Goal: Transaction & Acquisition: Book appointment/travel/reservation

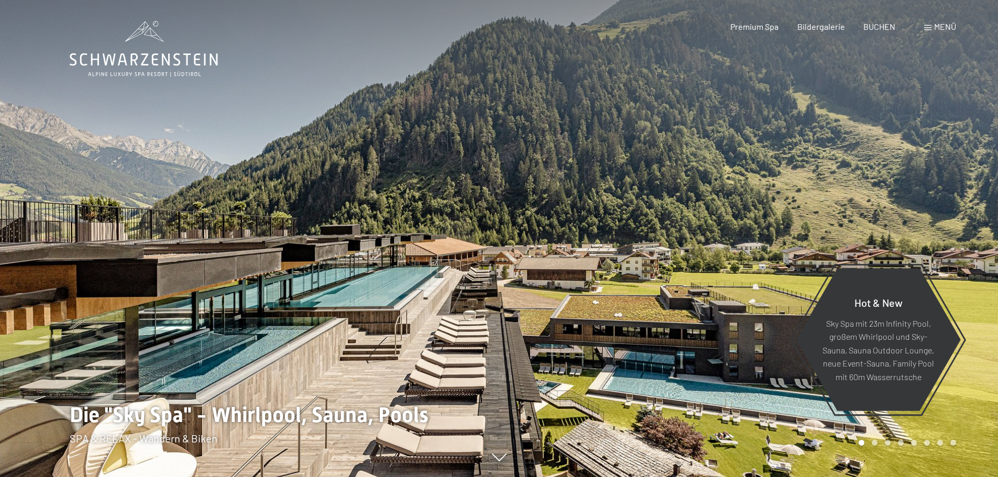
click at [887, 27] on span "BUCHEN" at bounding box center [880, 26] width 32 height 10
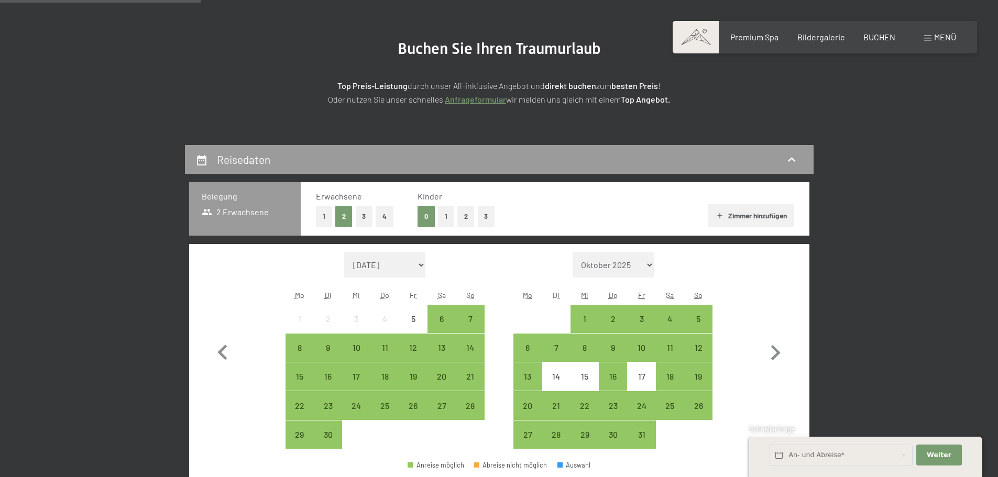
click at [468, 215] on button "2" at bounding box center [465, 216] width 17 height 21
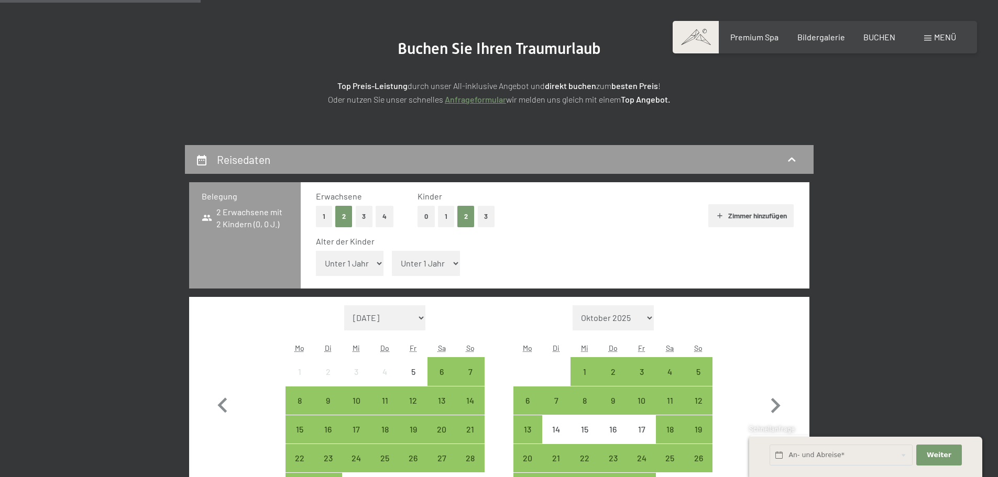
click at [324, 259] on select "Unter 1 Jahr 1 Jahr 2 Jahre 3 Jahre 4 Jahre 5 Jahre 6 Jahre 7 Jahre 8 Jahre 9 J…" at bounding box center [350, 263] width 68 height 25
select select "12"
click at [316, 251] on select "Unter 1 Jahr 1 Jahr 2 Jahre 3 Jahre 4 Jahre 5 Jahre 6 Jahre 7 Jahre 8 Jahre 9 J…" at bounding box center [350, 263] width 68 height 25
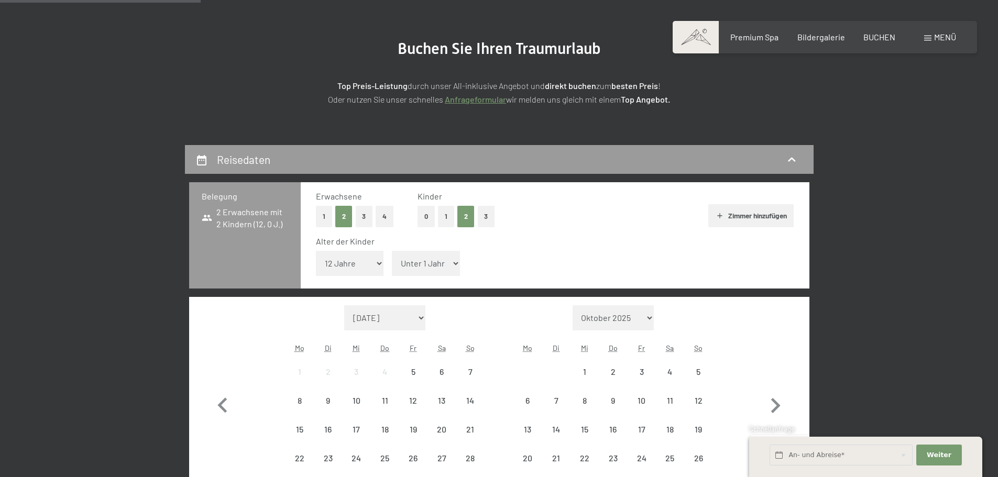
click at [416, 260] on select "Unter 1 Jahr 1 Jahr 2 Jahre 3 Jahre 4 Jahre 5 Jahre 6 Jahre 7 Jahre 8 Jahre 9 J…" at bounding box center [426, 263] width 68 height 25
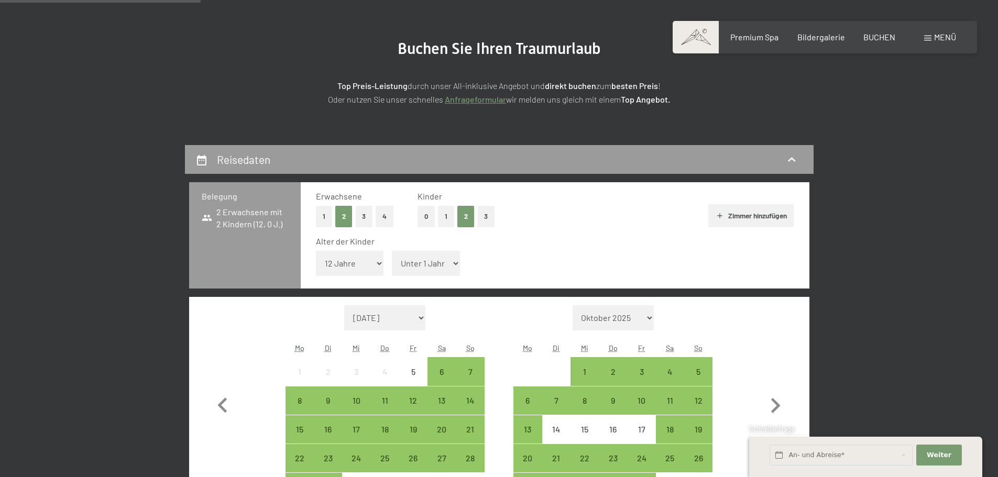
select select "6"
click at [392, 251] on select "Unter 1 Jahr 1 Jahr 2 Jahre 3 Jahre 4 Jahre 5 Jahre 6 Jahre 7 Jahre 8 Jahre 9 J…" at bounding box center [426, 263] width 68 height 25
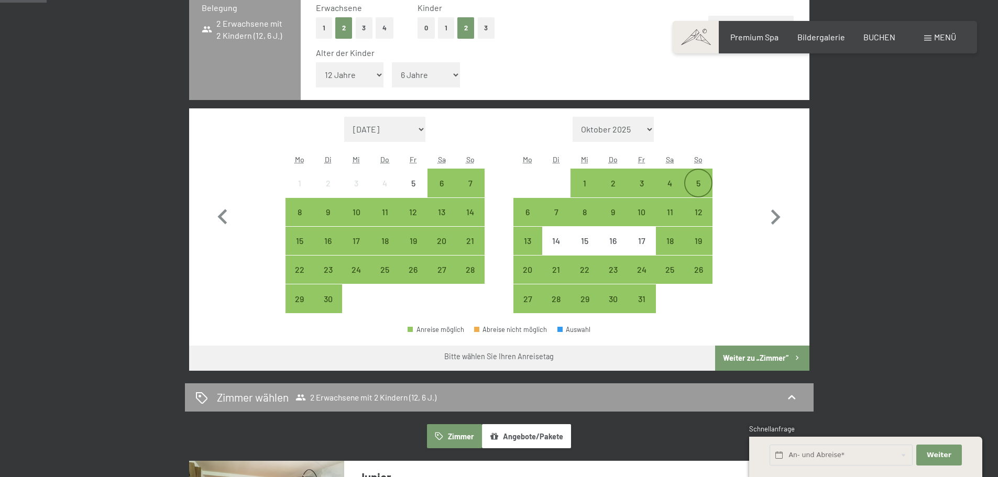
scroll to position [314, 0]
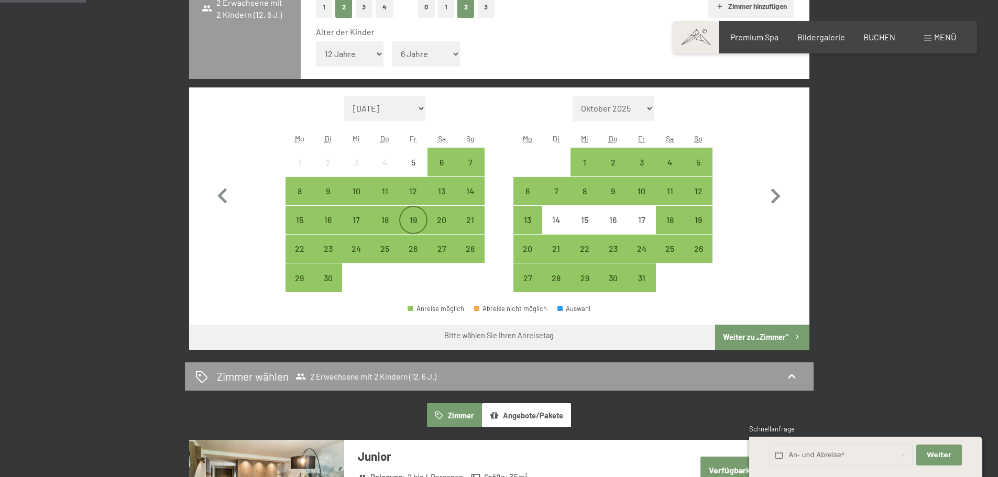
click at [419, 217] on div "19" at bounding box center [413, 229] width 26 height 26
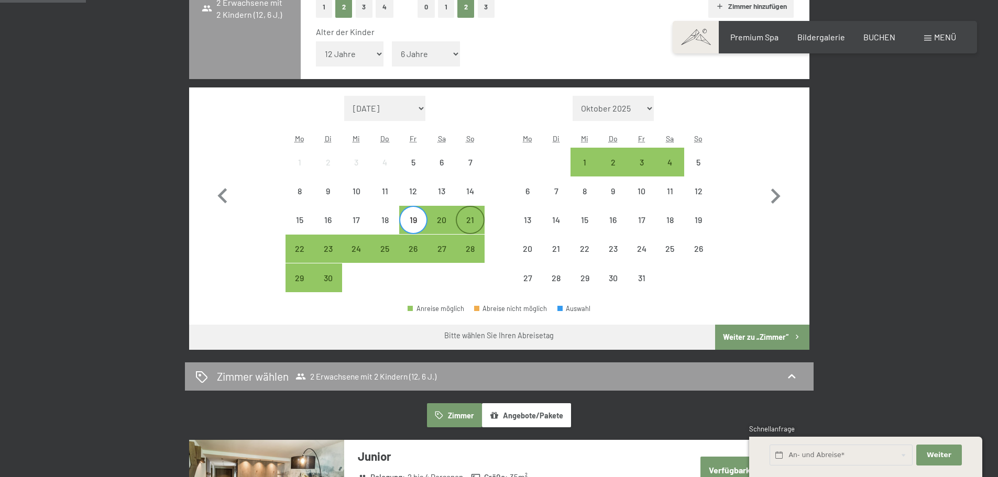
click at [477, 222] on div "21" at bounding box center [470, 229] width 26 height 26
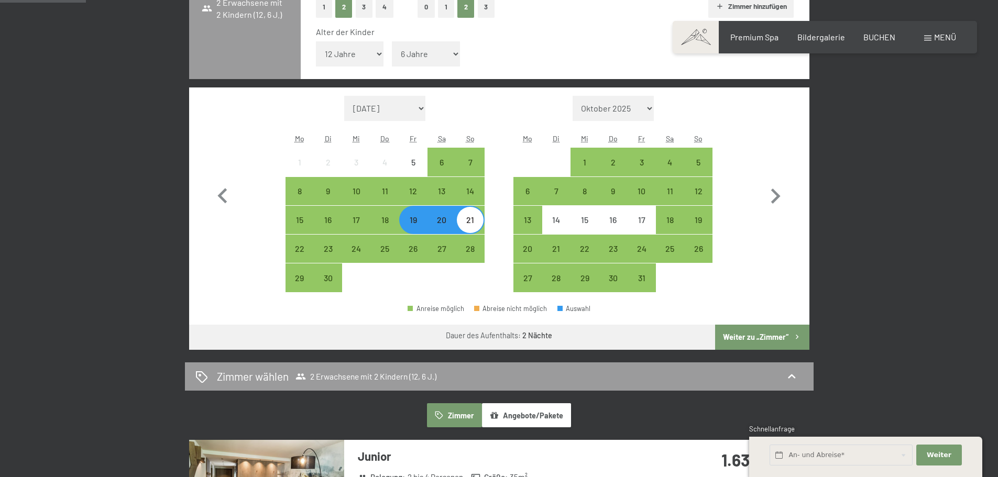
click at [765, 337] on button "Weiter zu „Zimmer“" at bounding box center [762, 337] width 94 height 25
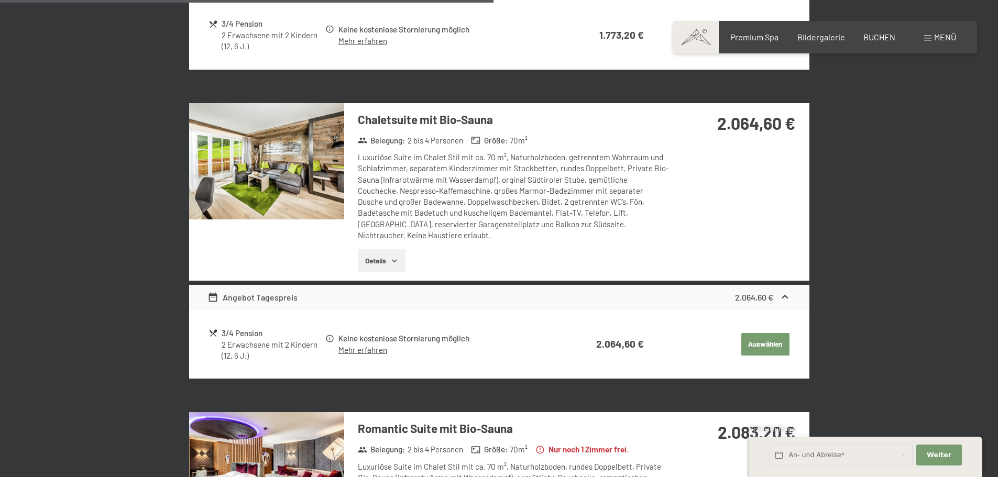
scroll to position [1100, 0]
